Goal: Find specific page/section: Find specific page/section

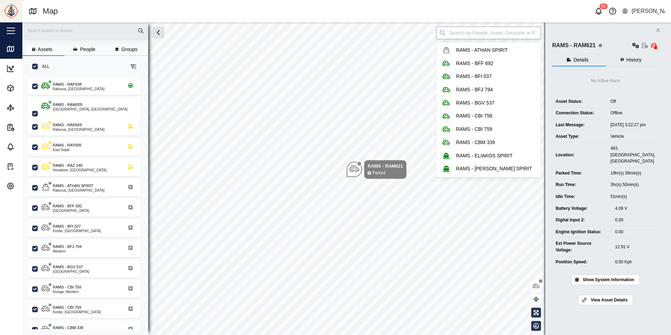
click at [499, 36] on input "search" at bounding box center [488, 33] width 105 height 13
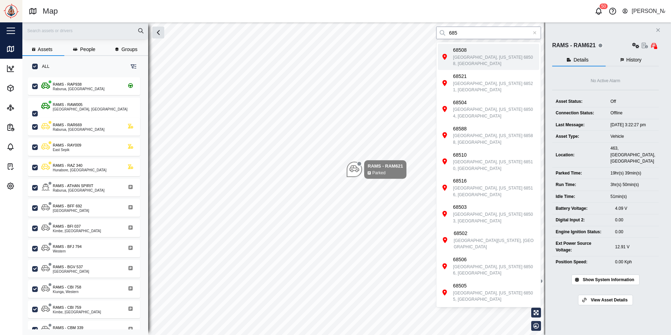
type input "685"
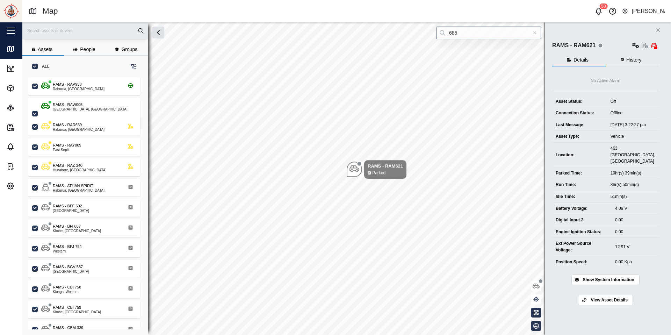
click at [536, 34] on icon at bounding box center [535, 32] width 4 height 5
click at [660, 32] on icon "Close" at bounding box center [657, 30] width 4 height 6
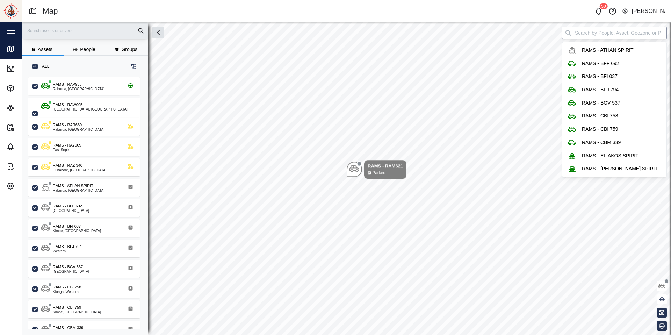
click at [605, 36] on input "search" at bounding box center [614, 33] width 105 height 13
type input "r"
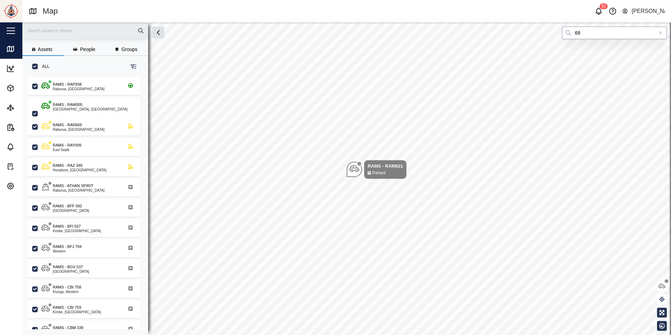
type input "6"
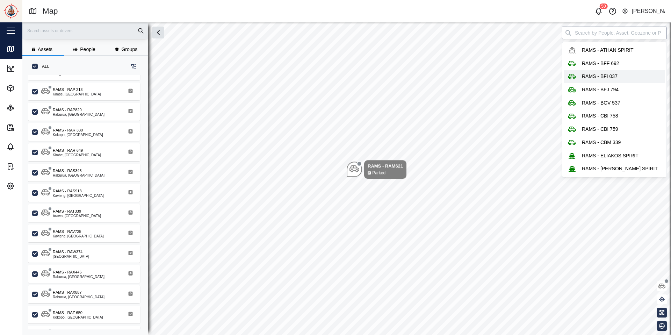
scroll to position [495, 0]
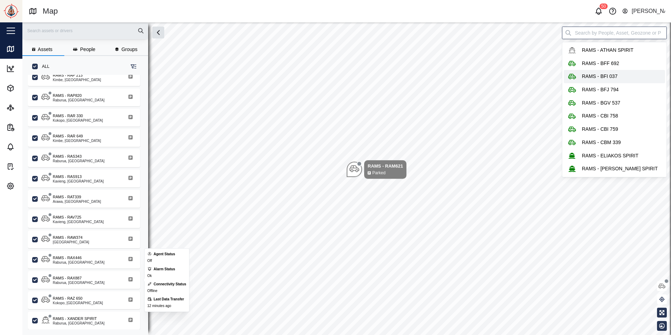
click at [72, 273] on div "RAMS - RAX887 [GEOGRAPHIC_DATA], [GEOGRAPHIC_DATA]" at bounding box center [84, 280] width 112 height 18
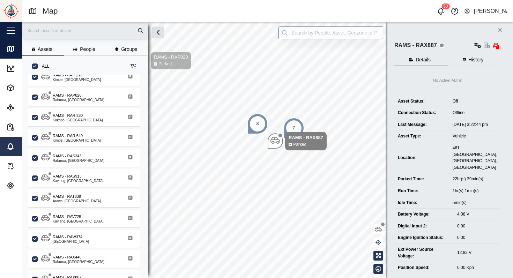
scroll to position [198, 115]
